Goal: Complete application form

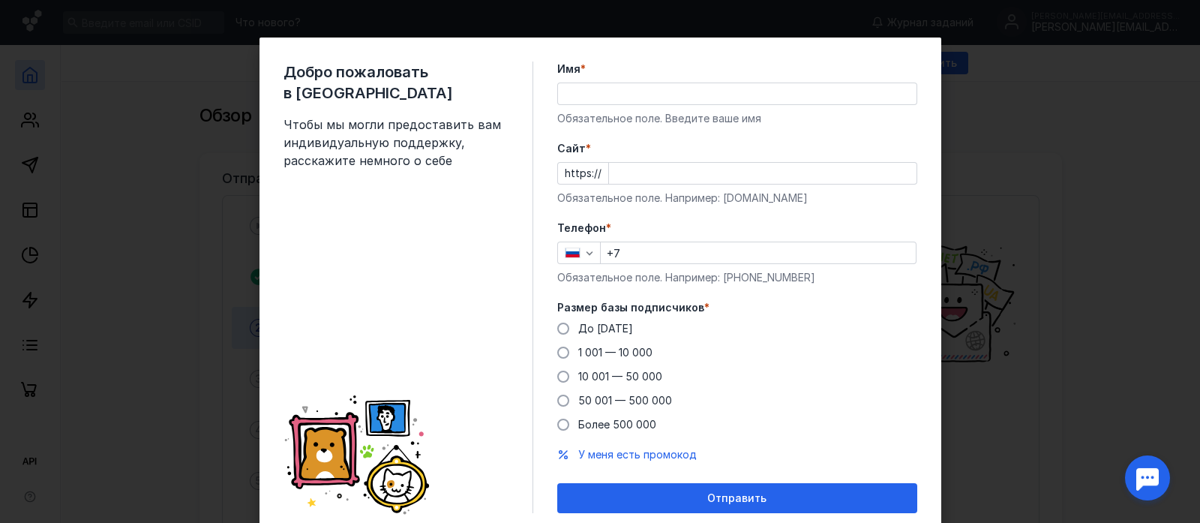
click at [598, 90] on input "Имя *" at bounding box center [737, 93] width 358 height 21
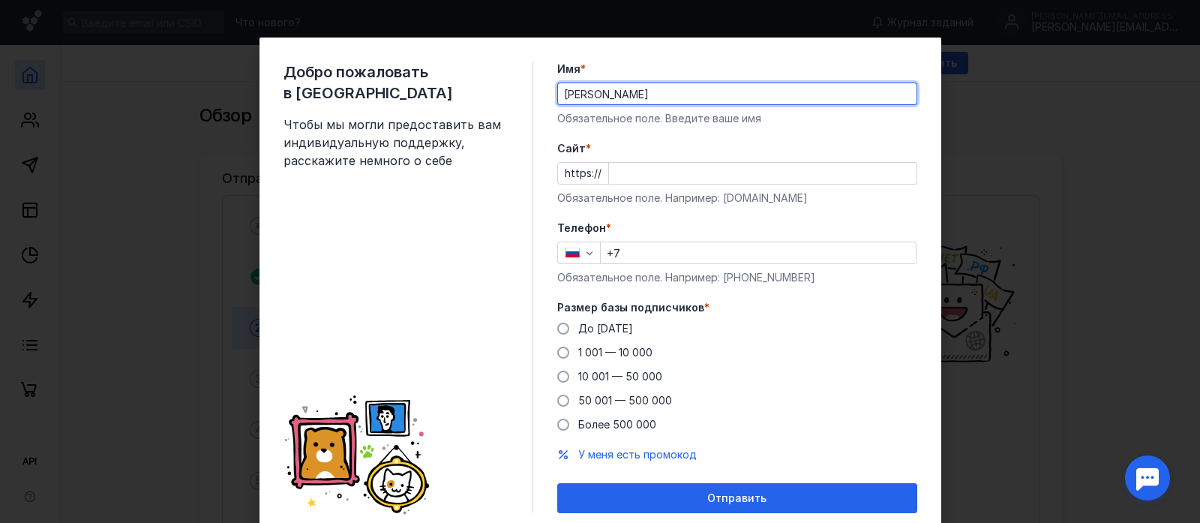
type input "[PERSON_NAME]"
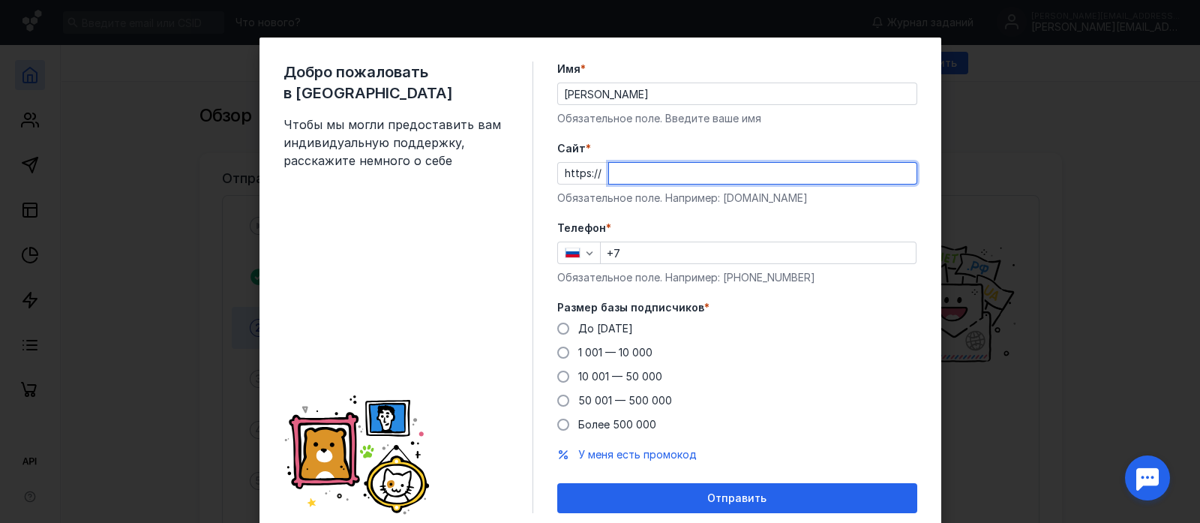
click at [821, 167] on input "Cайт *" at bounding box center [762, 173] width 307 height 21
type input "ц"
type input "[DOMAIN_NAME]"
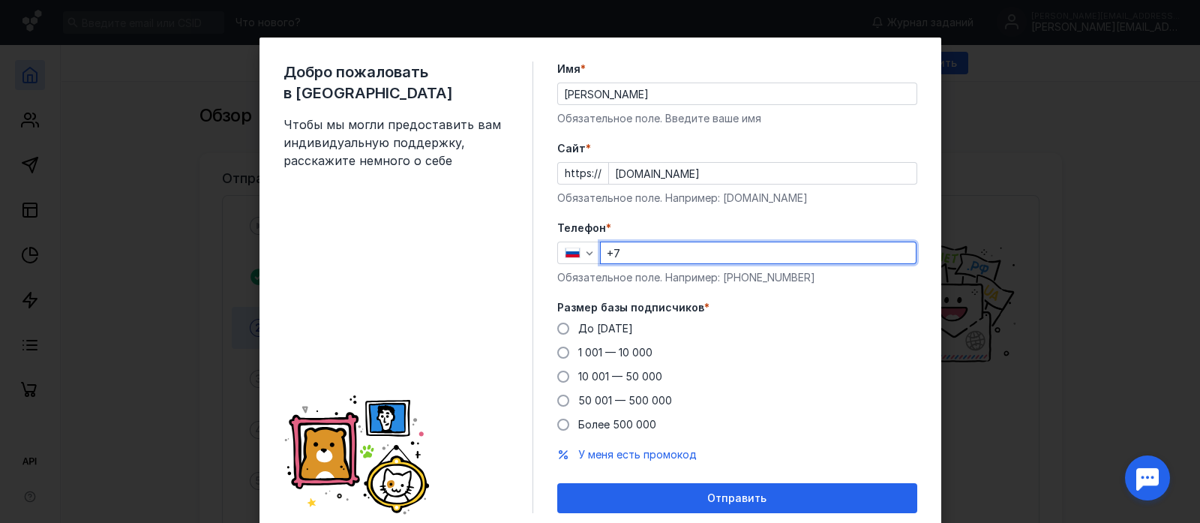
click at [655, 258] on input "+7" at bounding box center [758, 252] width 315 height 21
type input "[PHONE_NUMBER]"
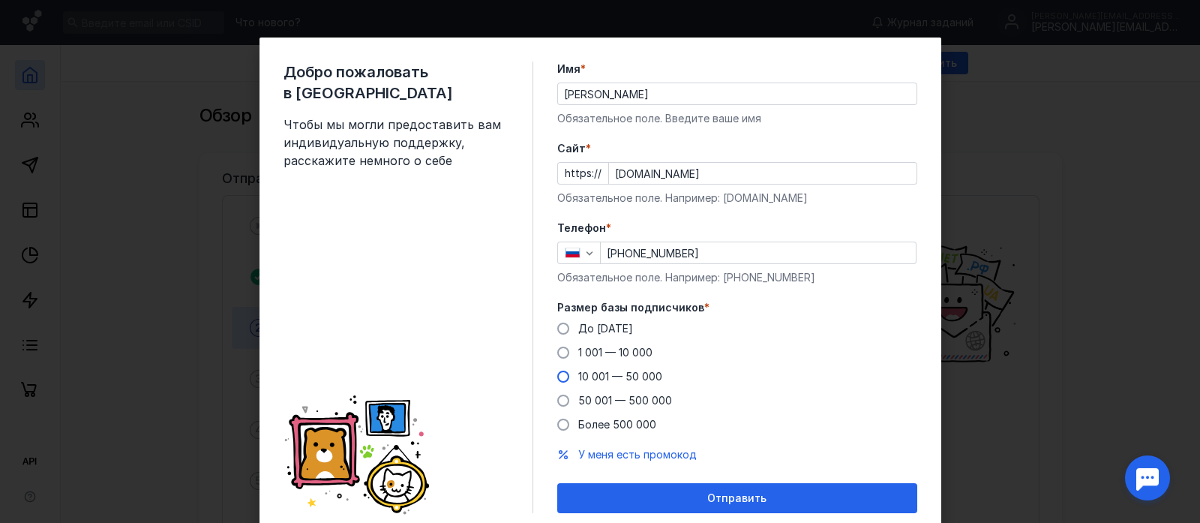
click at [586, 373] on span "10 001 — 50 000" at bounding box center [620, 376] width 84 height 13
click at [0, 0] on input "10 001 — 50 000" at bounding box center [0, 0] width 0 height 0
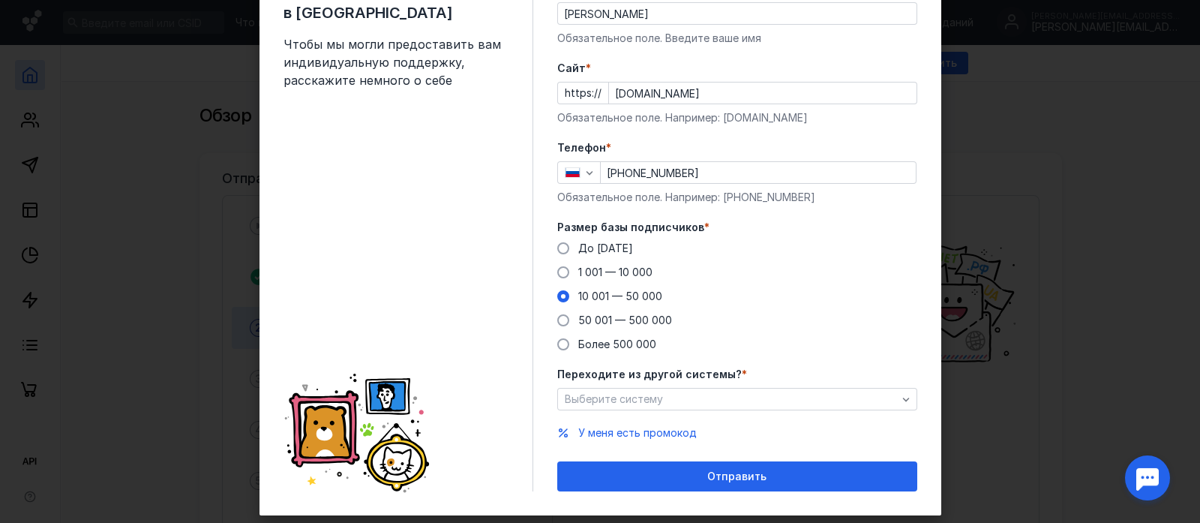
scroll to position [109, 0]
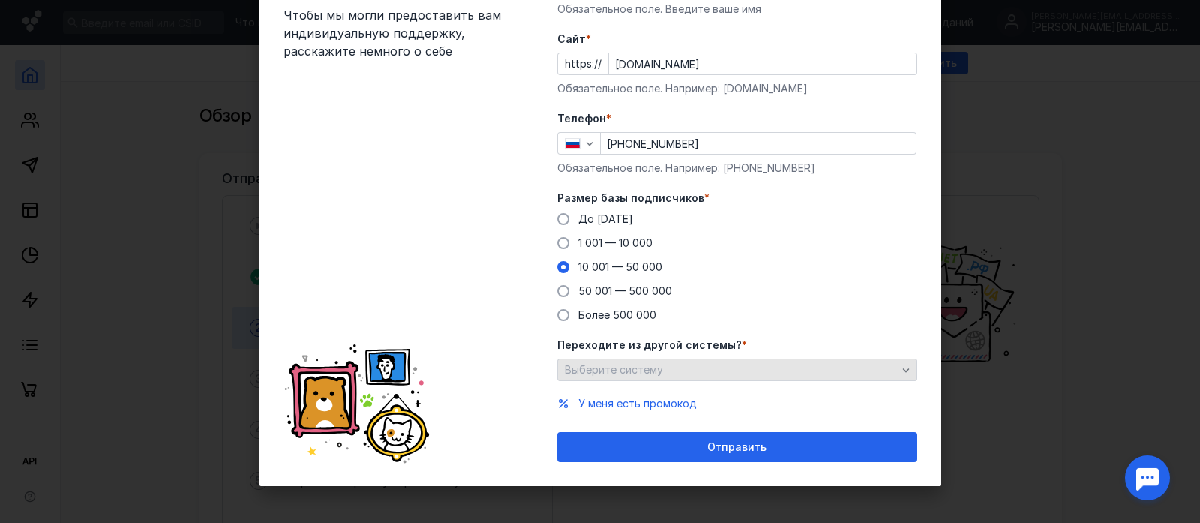
click at [717, 366] on div "Выберите систему" at bounding box center [731, 370] width 340 height 13
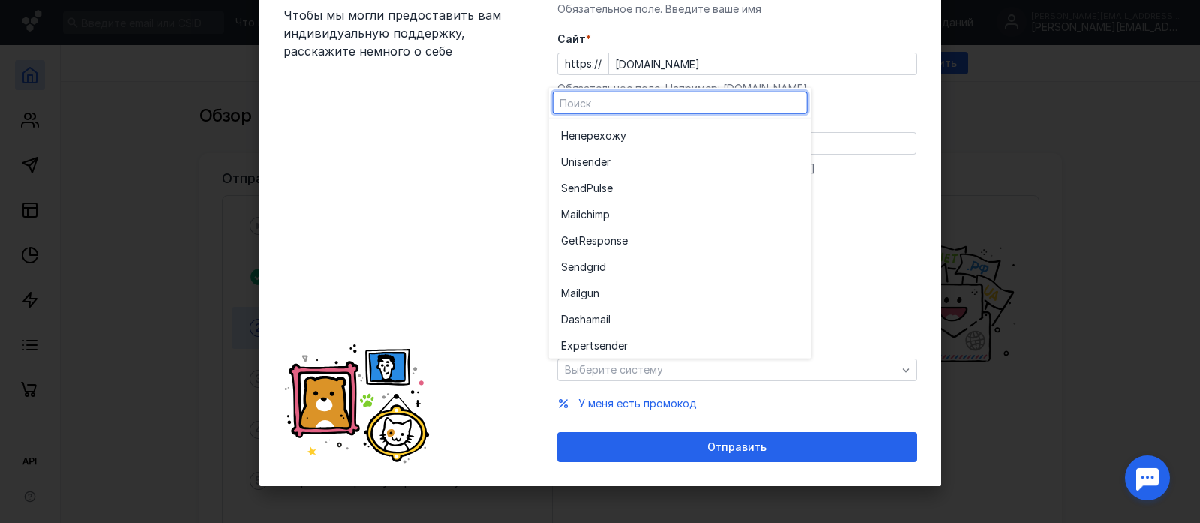
click at [959, 241] on div "Добро пожаловать в Sendsay Чтобы мы могли предоставить вам индивидуальную подде…" at bounding box center [600, 261] width 1200 height 523
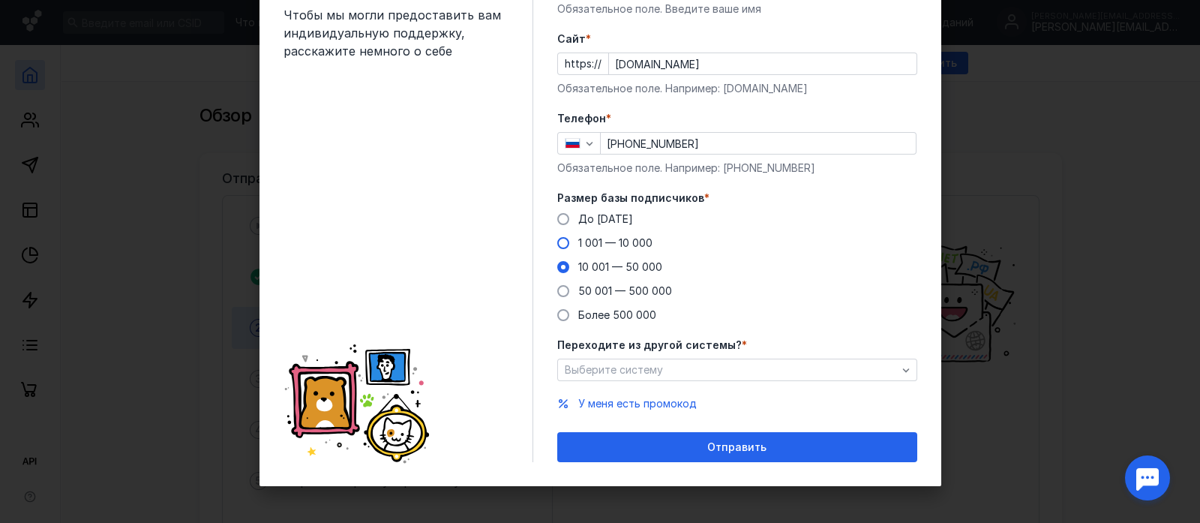
click at [557, 245] on span at bounding box center [563, 243] width 12 height 12
click at [0, 0] on input "1 001 — 10 000" at bounding box center [0, 0] width 0 height 0
click at [558, 220] on span at bounding box center [563, 219] width 12 height 12
click at [0, 0] on input "До [DATE]" at bounding box center [0, 0] width 0 height 0
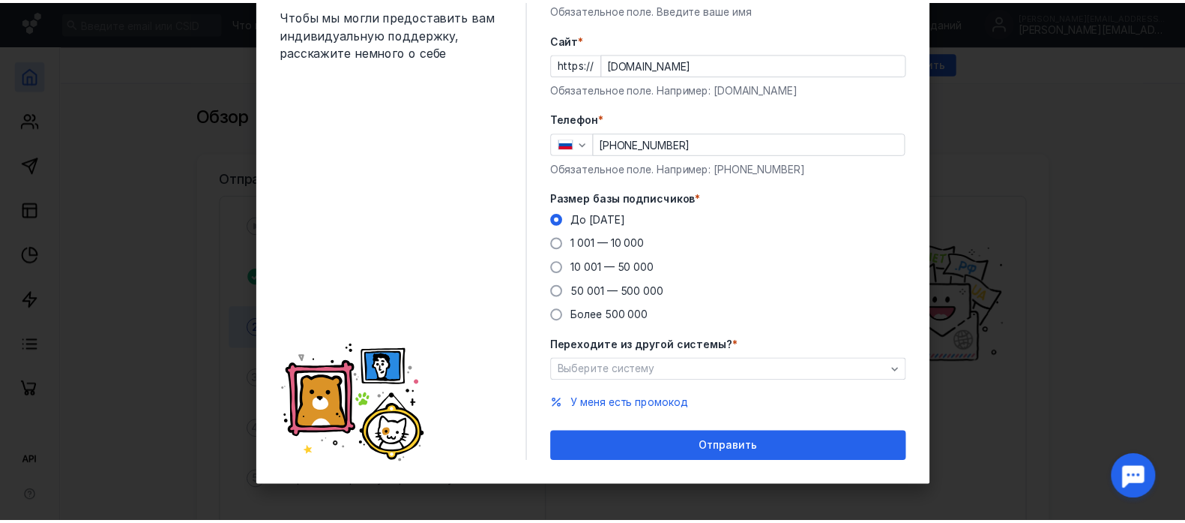
scroll to position [51, 0]
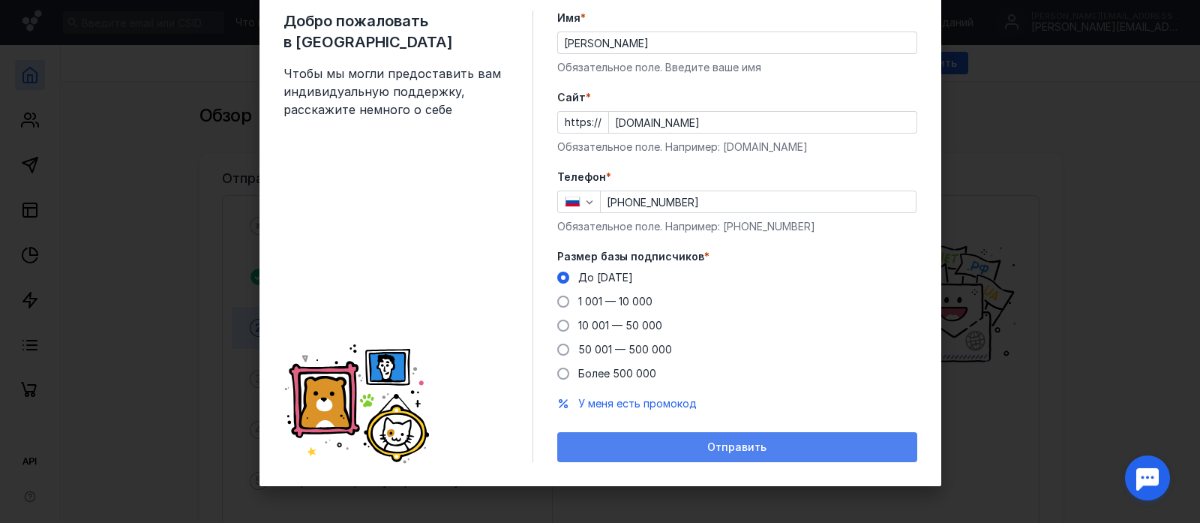
click at [742, 418] on div "Отправить" at bounding box center [737, 447] width 360 height 30
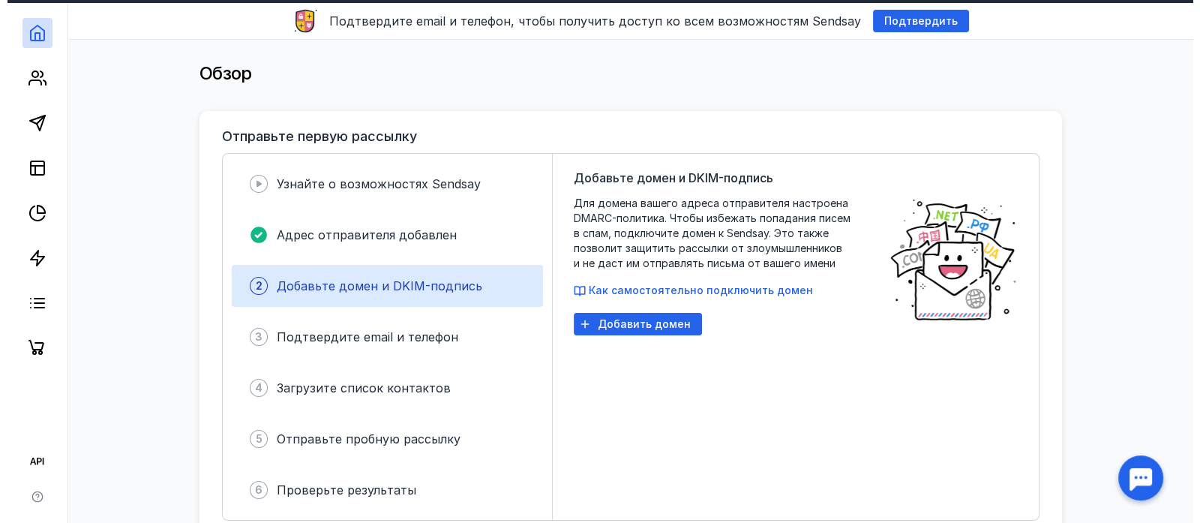
scroll to position [0, 0]
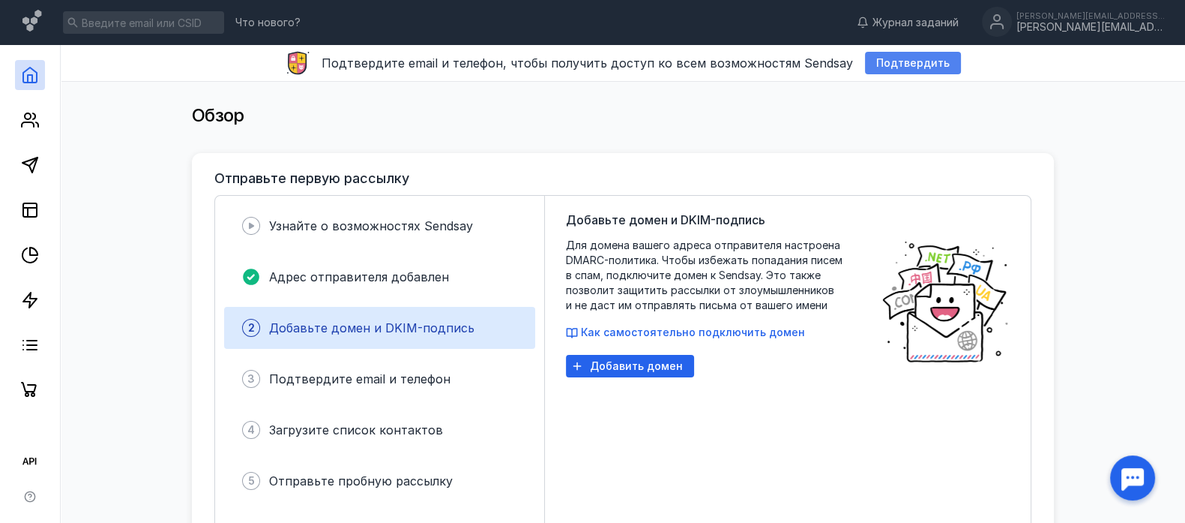
click at [905, 68] on span "Подтвердить" at bounding box center [912, 63] width 73 height 13
